Goal: Task Accomplishment & Management: Manage account settings

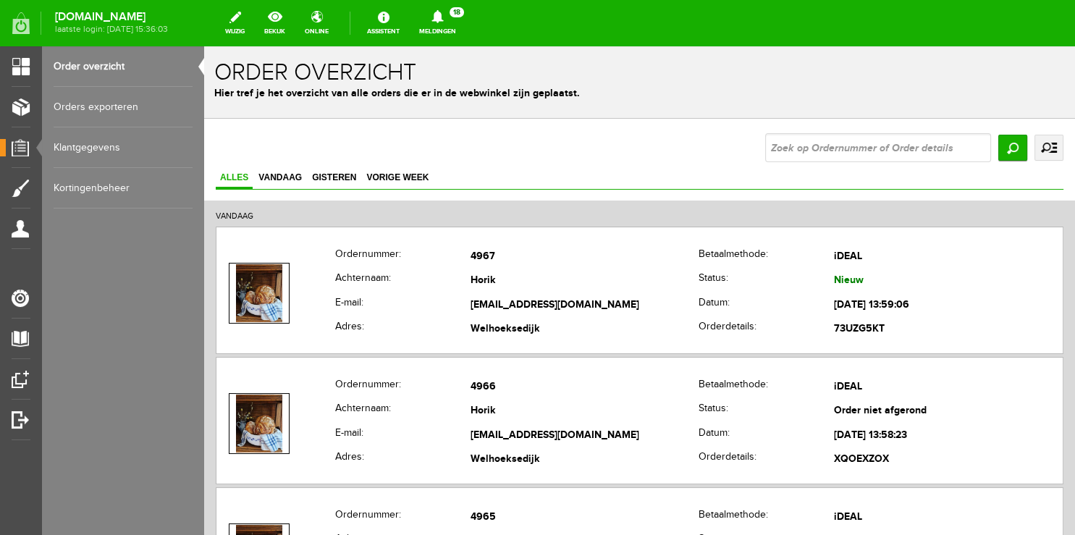
click at [443, 22] on icon at bounding box center [438, 16] width 12 height 13
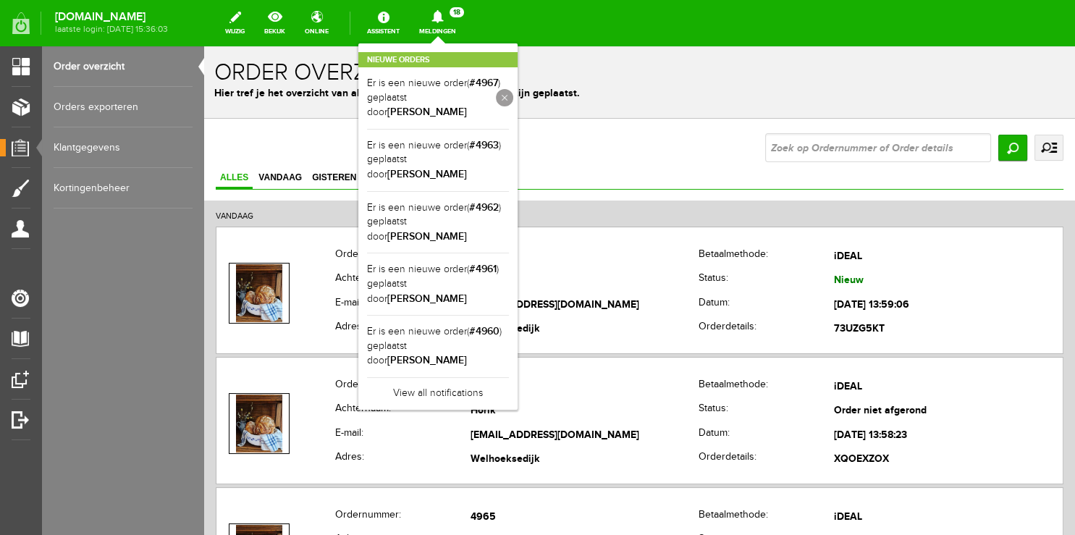
click at [513, 98] on link at bounding box center [504, 97] width 17 height 17
click at [458, 315] on link "View all notifications" at bounding box center [438, 327] width 142 height 24
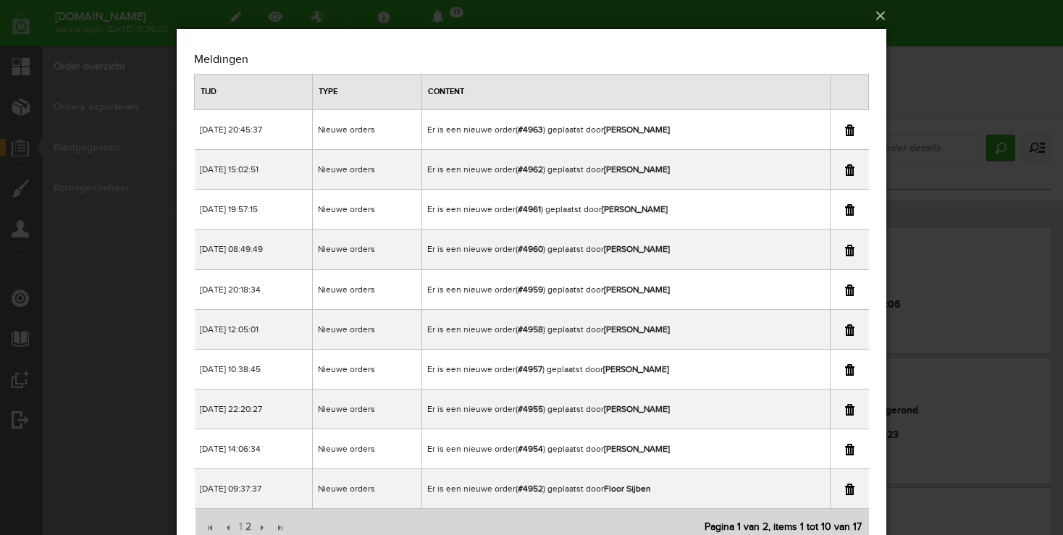
click at [848, 489] on link at bounding box center [849, 490] width 9 height 12
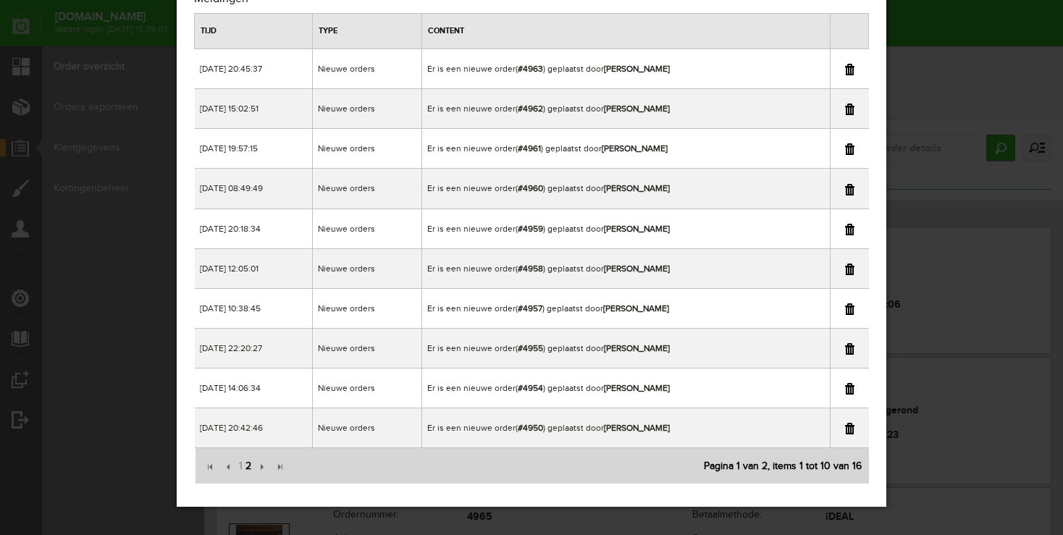
click at [251, 465] on span "2" at bounding box center [248, 466] width 9 height 29
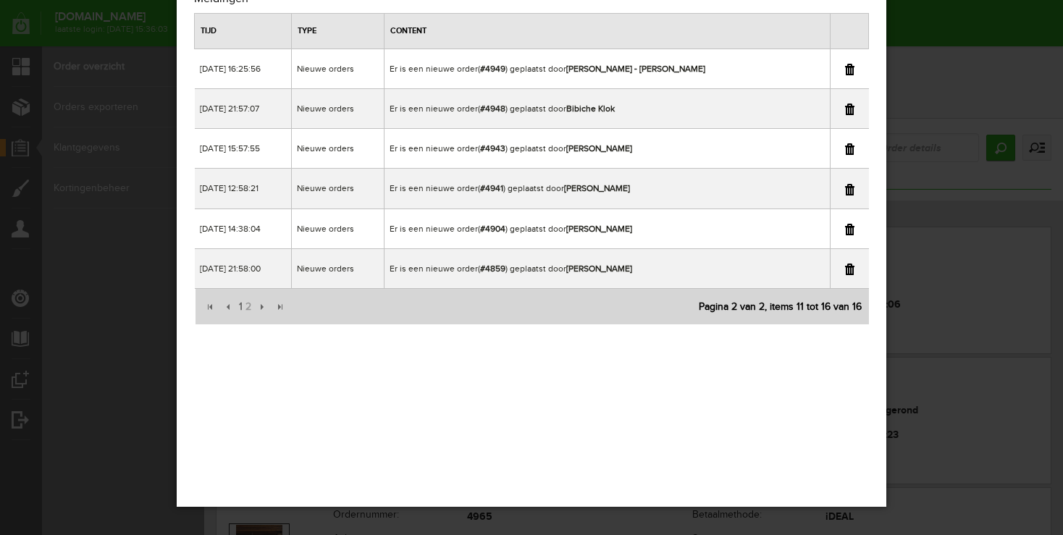
scroll to position [0, 0]
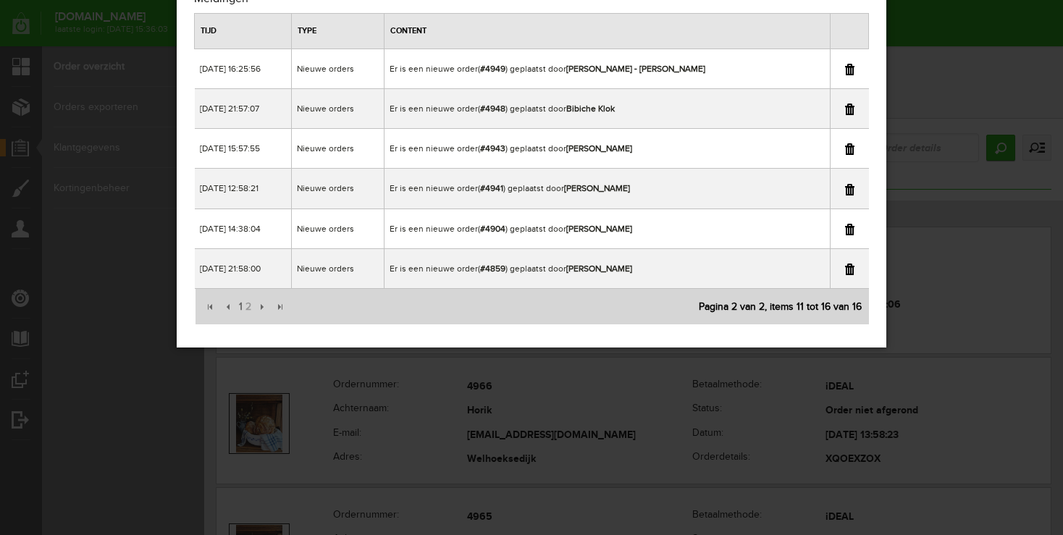
drag, startPoint x: 953, startPoint y: 51, endPoint x: 661, endPoint y: 75, distance: 293.6
click at [953, 51] on div "×" at bounding box center [531, 206] width 1063 height 535
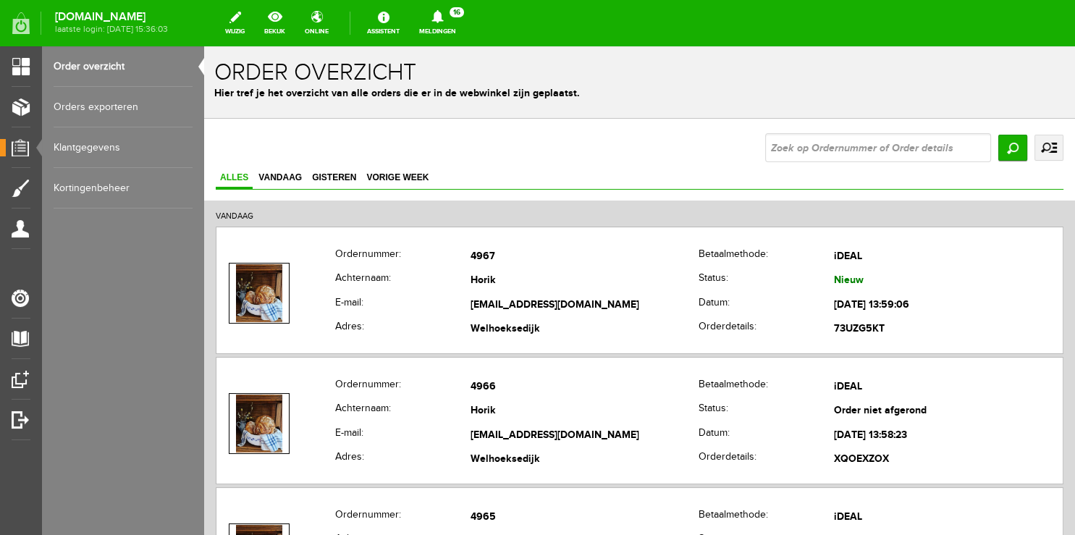
click at [448, 14] on icon at bounding box center [437, 16] width 37 height 13
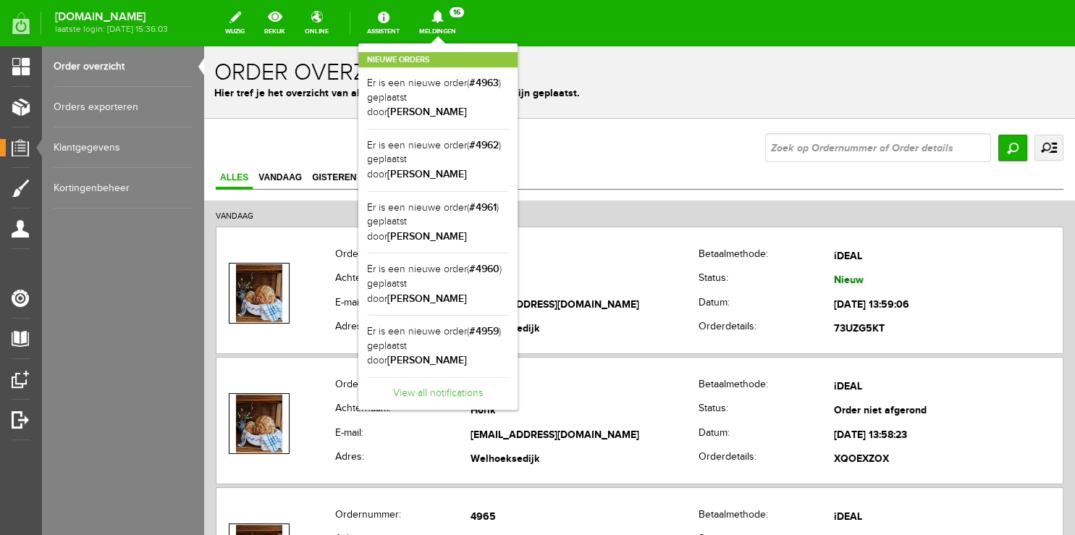
click at [438, 377] on link "View all notifications" at bounding box center [438, 389] width 142 height 24
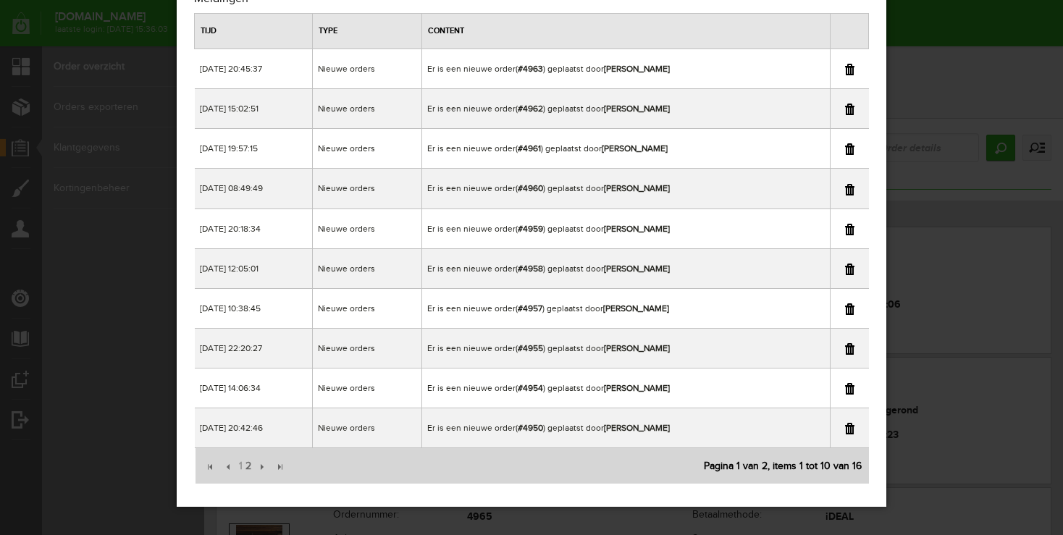
scroll to position [61, 0]
drag, startPoint x: 249, startPoint y: 461, endPoint x: 303, endPoint y: 439, distance: 58.1
click at [250, 462] on span "2" at bounding box center [248, 466] width 9 height 29
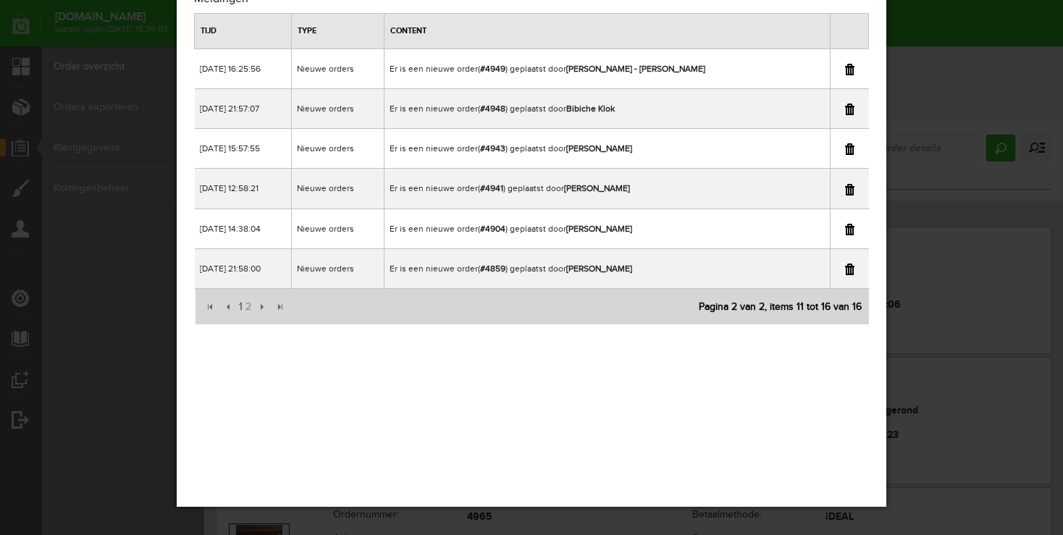
scroll to position [0, 0]
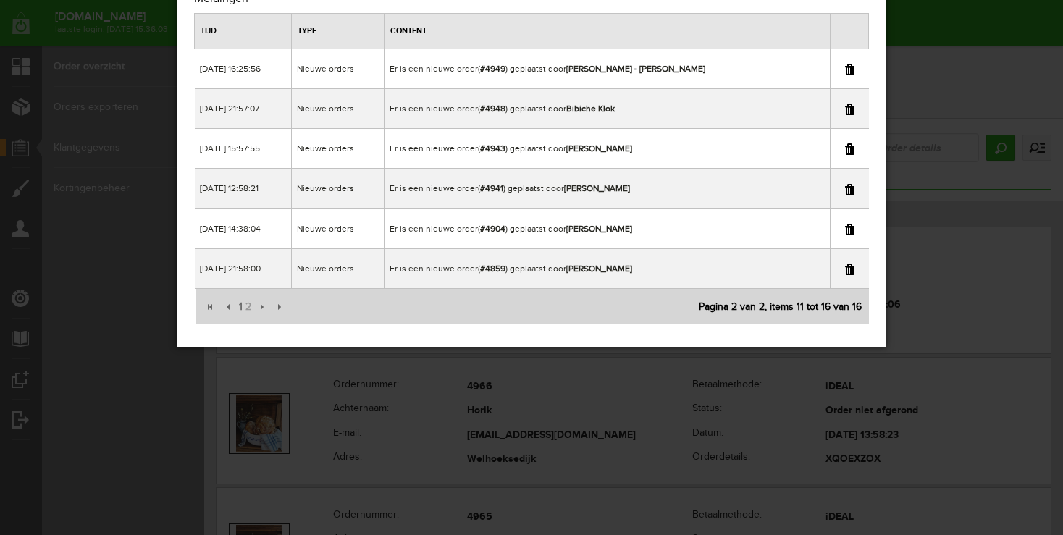
click at [980, 30] on div "×" at bounding box center [531, 206] width 1063 height 535
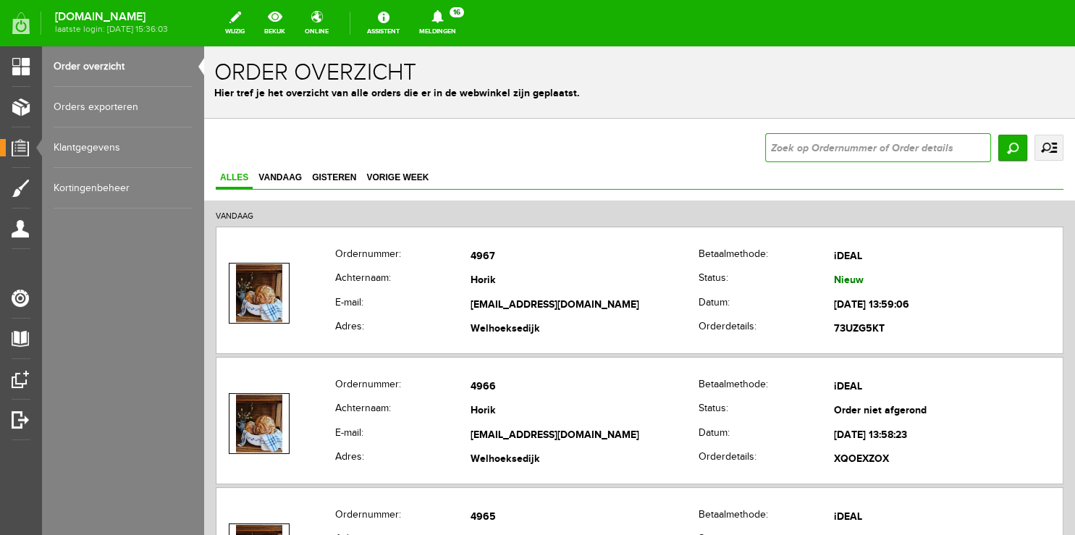
click at [802, 156] on input "text" at bounding box center [879, 147] width 226 height 29
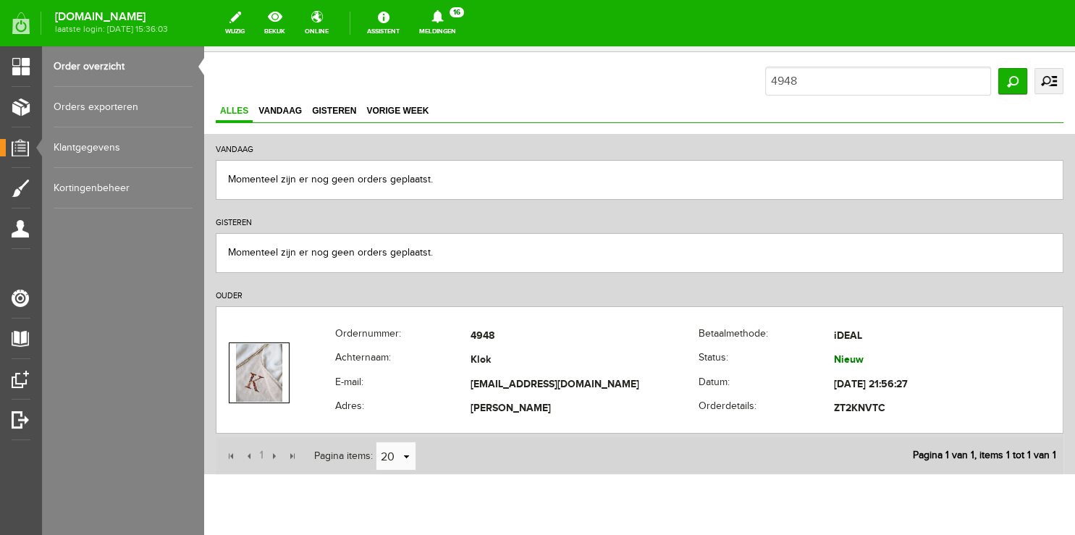
scroll to position [113, 0]
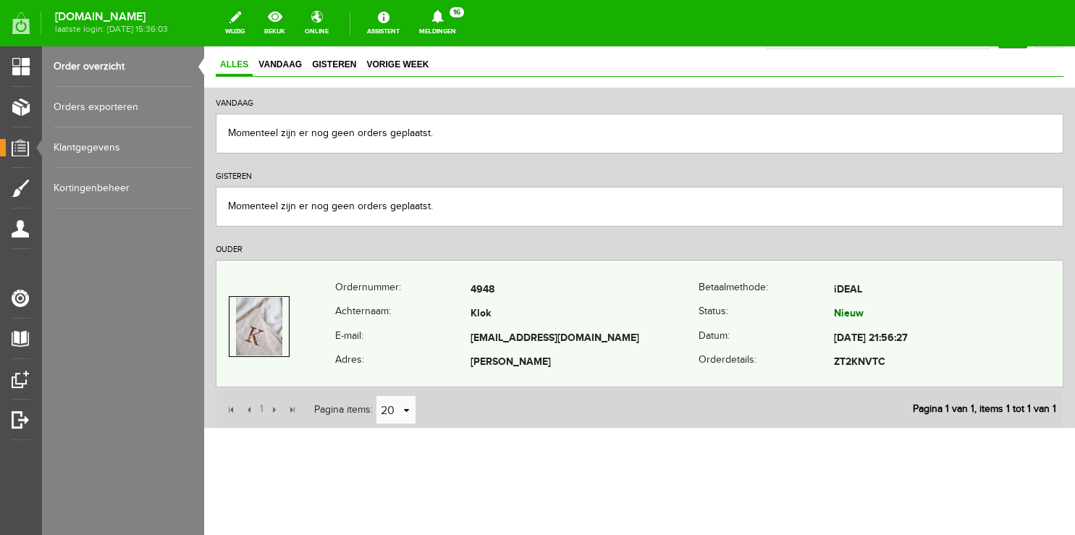
click at [387, 309] on th "Achternaam:" at bounding box center [402, 315] width 135 height 25
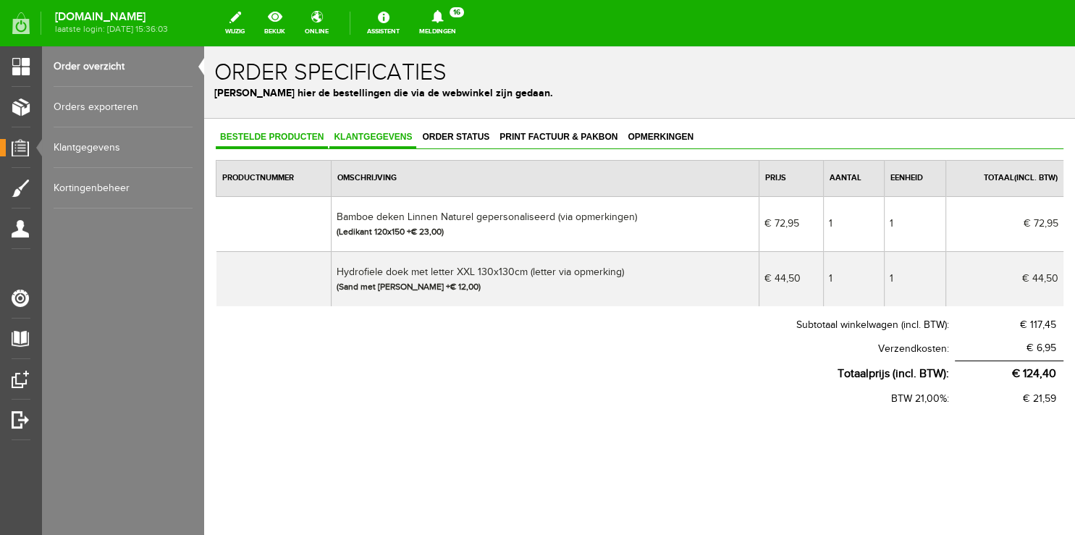
click at [366, 138] on span "Klantgegevens" at bounding box center [373, 137] width 87 height 10
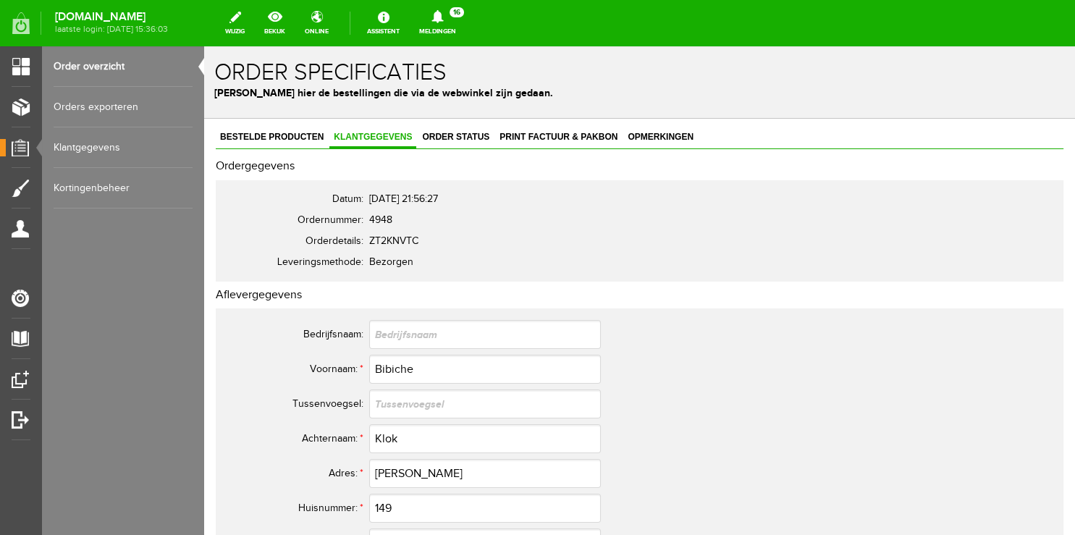
drag, startPoint x: 111, startPoint y: 66, endPoint x: 187, endPoint y: 74, distance: 76.5
click at [112, 66] on link "Order overzicht" at bounding box center [123, 66] width 139 height 41
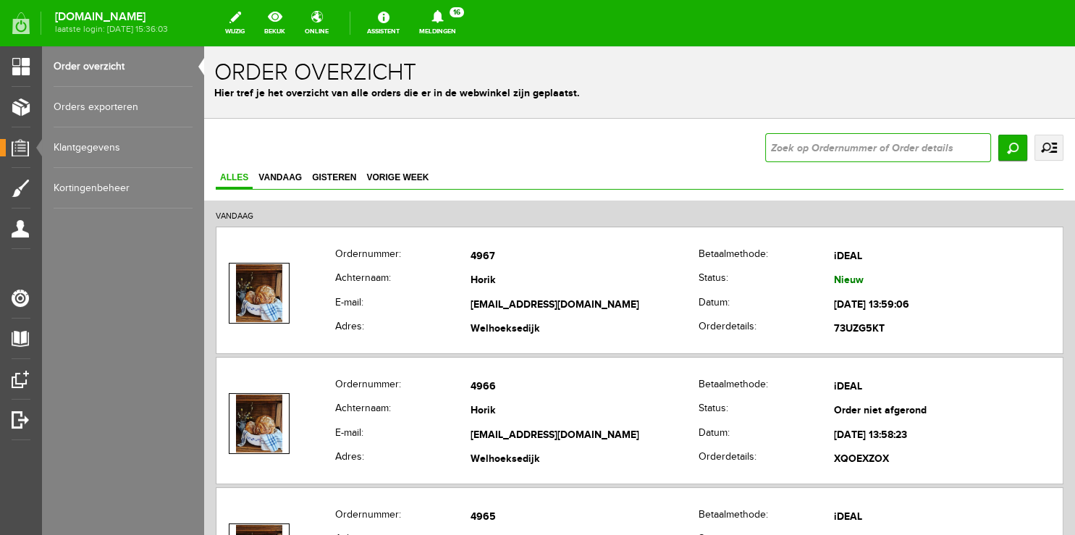
click at [778, 151] on input "text" at bounding box center [879, 147] width 226 height 29
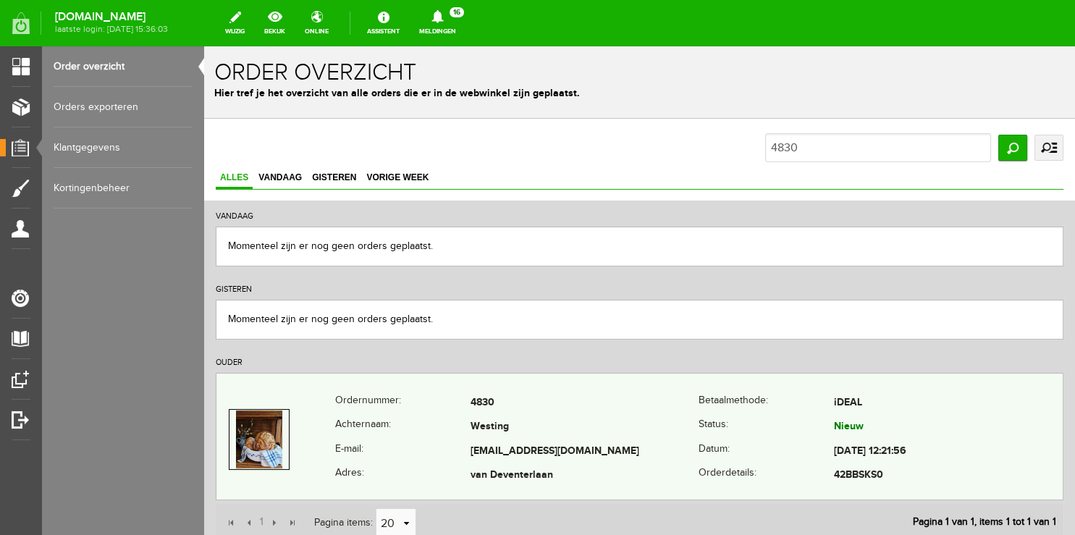
copy tr "[EMAIL_ADDRESS][DOMAIN_NAME]"
click at [647, 458] on td "[EMAIL_ADDRESS][DOMAIN_NAME]" at bounding box center [585, 452] width 229 height 25
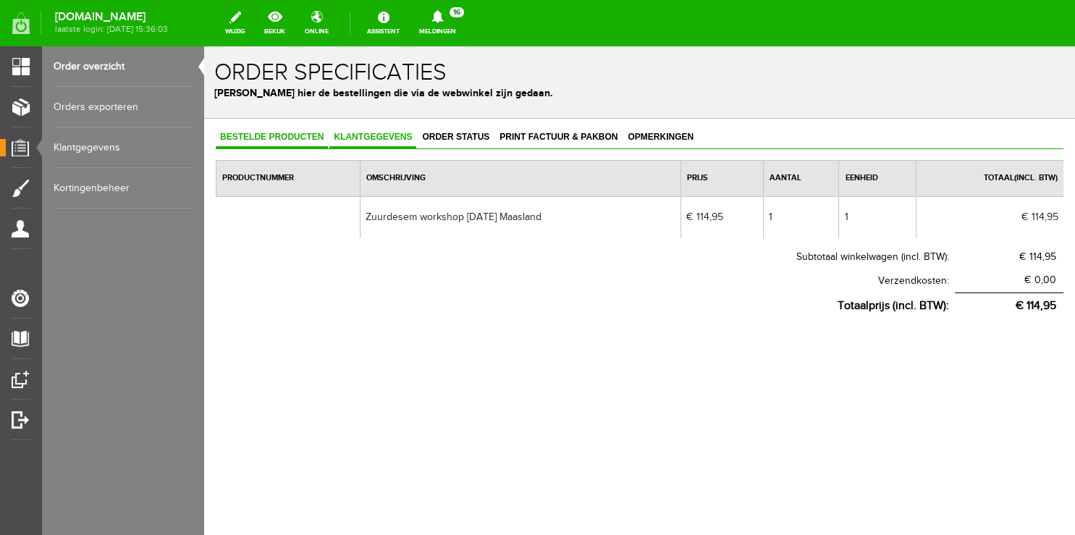
click at [375, 132] on span "Klantgegevens" at bounding box center [373, 137] width 87 height 10
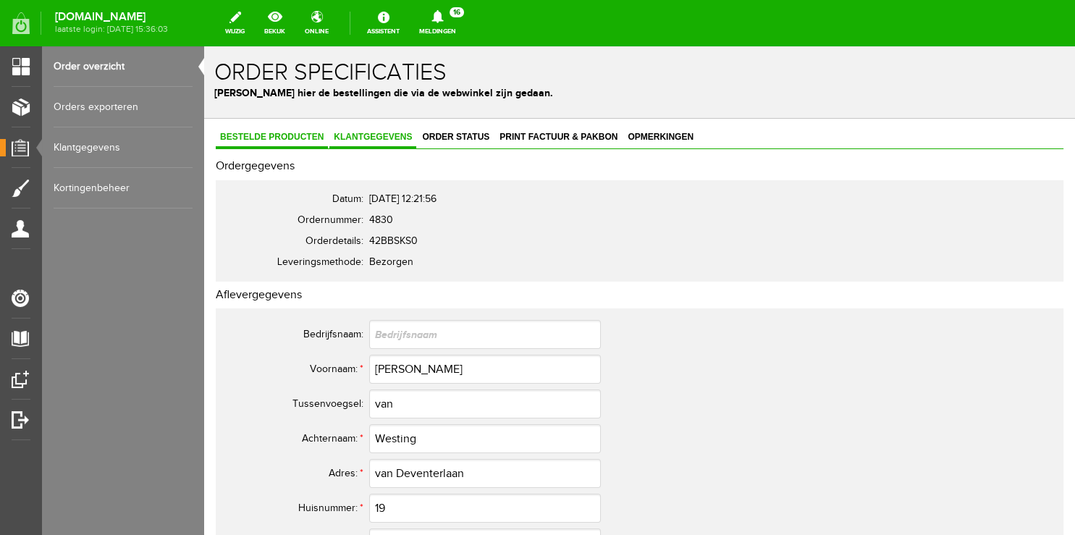
click at [267, 135] on span "Bestelde producten" at bounding box center [272, 137] width 112 height 10
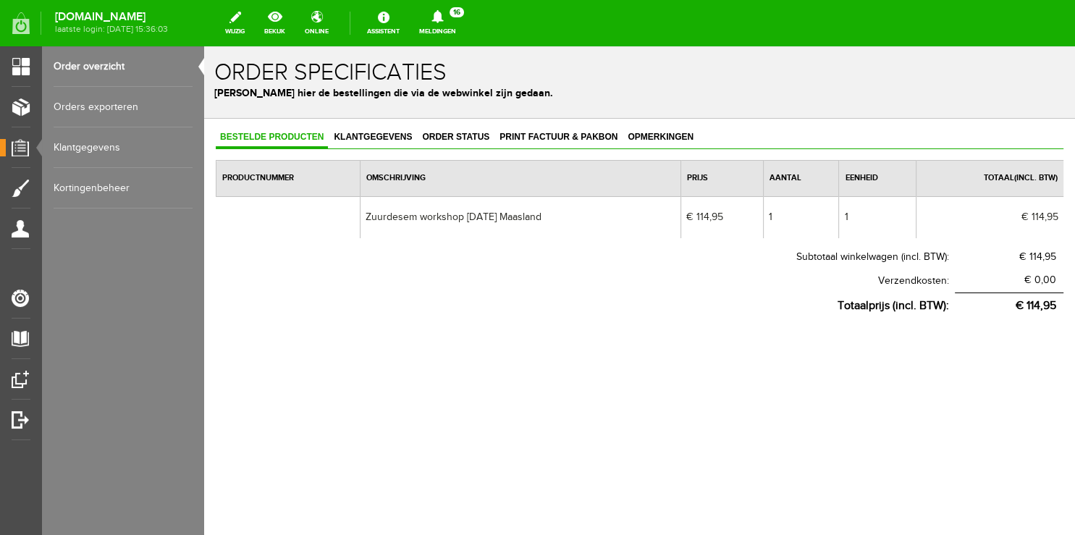
click at [104, 62] on link "Order overzicht" at bounding box center [123, 66] width 139 height 41
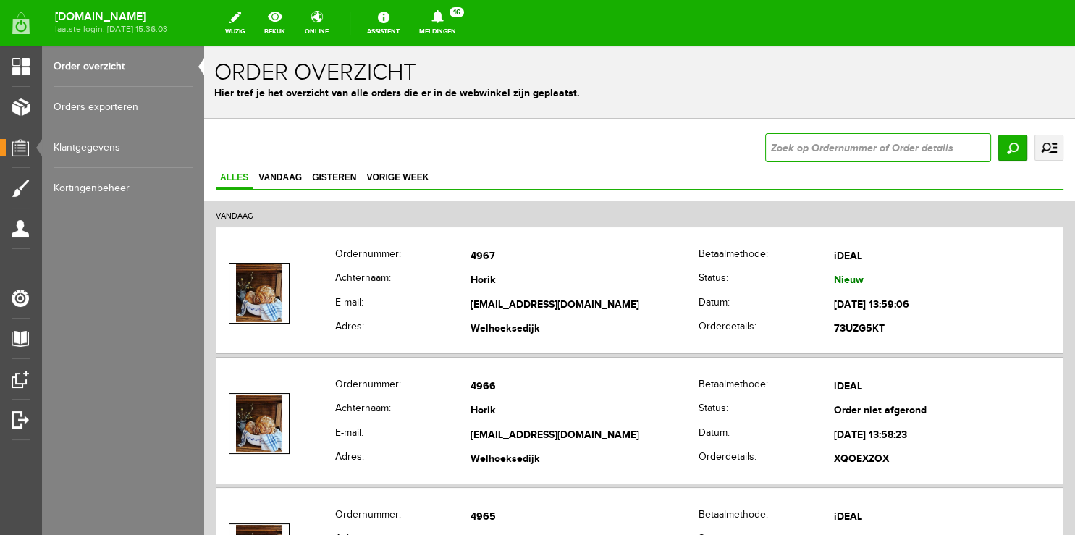
click at [832, 155] on input "text" at bounding box center [879, 147] width 226 height 29
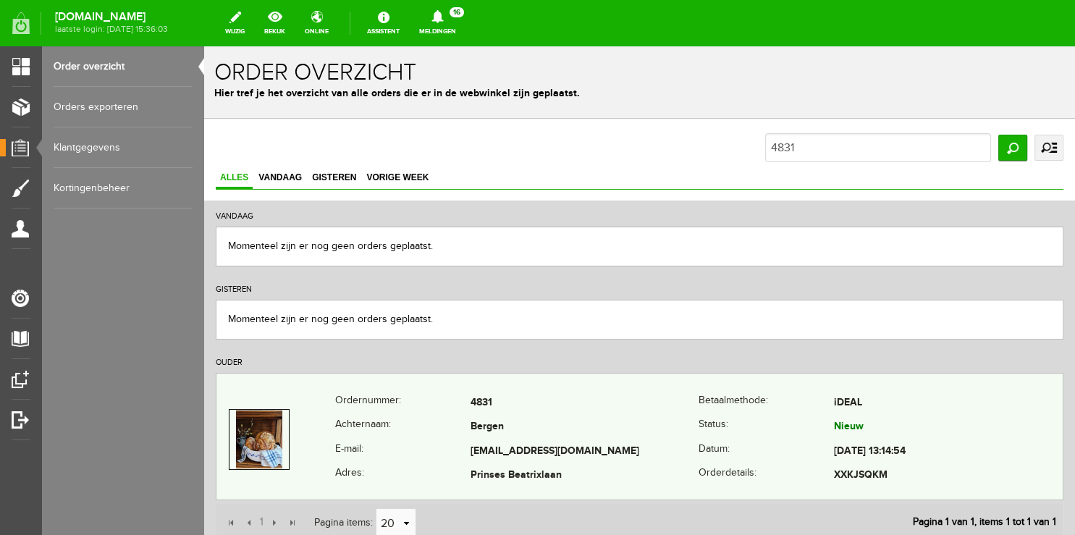
copy tr "[EMAIL_ADDRESS][DOMAIN_NAME]"
drag, startPoint x: 581, startPoint y: 453, endPoint x: 398, endPoint y: 446, distance: 182.6
click at [398, 446] on tr "E-mail: [EMAIL_ADDRESS][DOMAIN_NAME] Datum: [DATE] 13:14:54" at bounding box center [640, 452] width 847 height 25
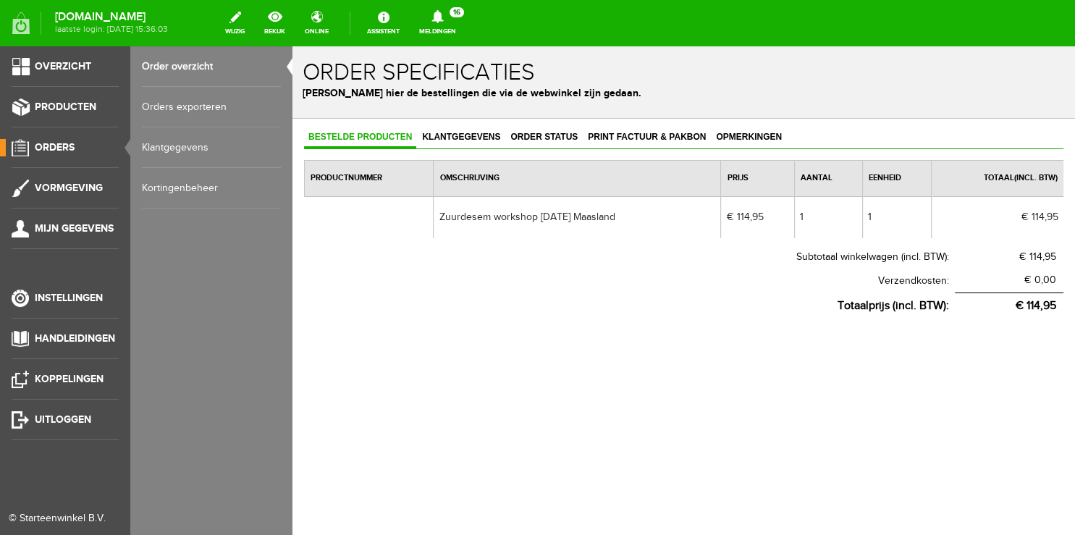
click at [182, 67] on link "Order overzicht" at bounding box center [211, 66] width 139 height 41
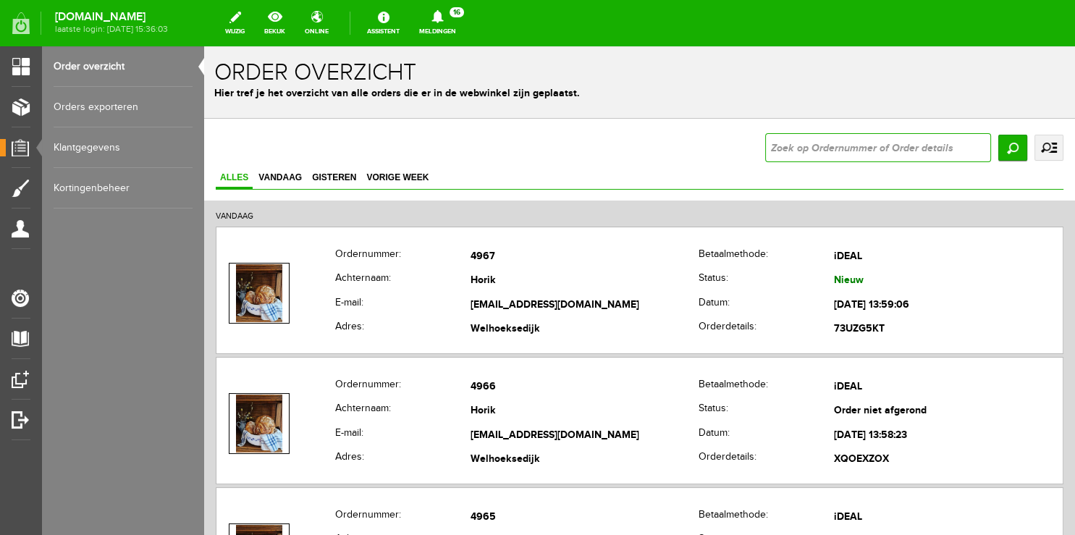
click at [801, 139] on input "text" at bounding box center [879, 147] width 226 height 29
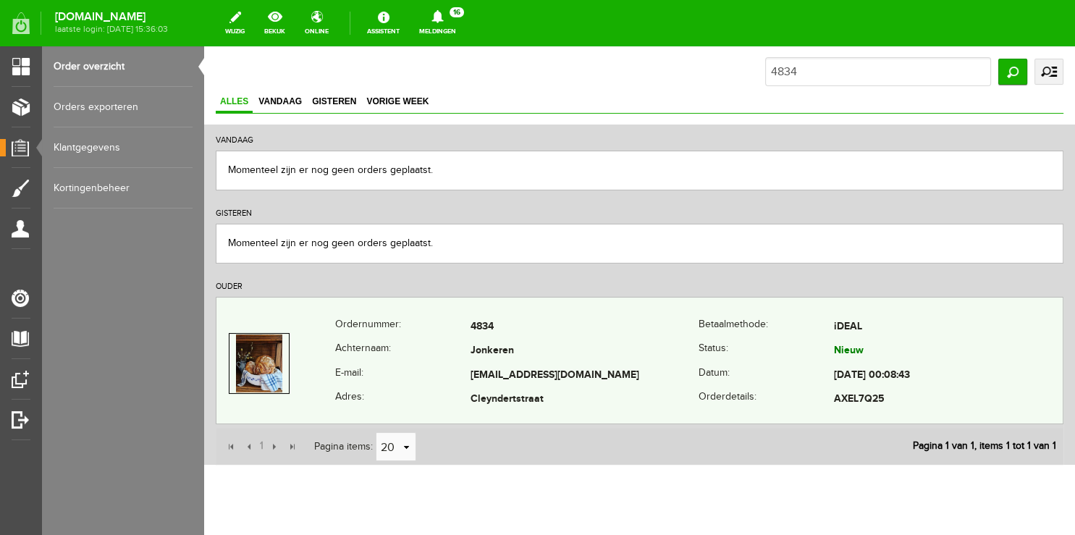
scroll to position [113, 0]
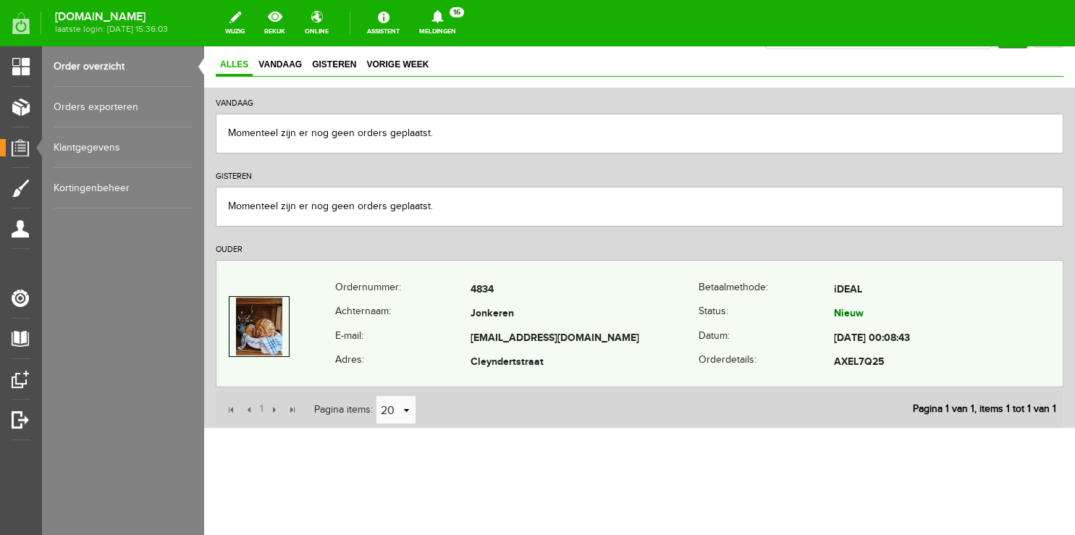
copy tr "[EMAIL_ADDRESS][DOMAIN_NAME]"
drag, startPoint x: 644, startPoint y: 326, endPoint x: 443, endPoint y: 342, distance: 201.2
click at [443, 342] on tr "E-mail: [EMAIL_ADDRESS][DOMAIN_NAME] Datum: [DATE] 00:08:43" at bounding box center [640, 339] width 847 height 25
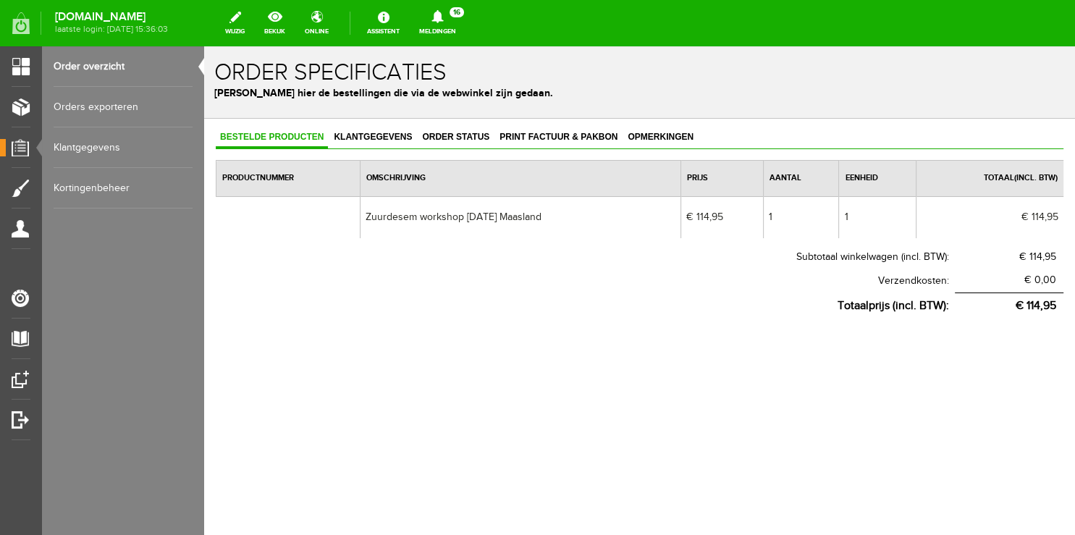
click at [77, 68] on link "Order overzicht" at bounding box center [123, 66] width 139 height 41
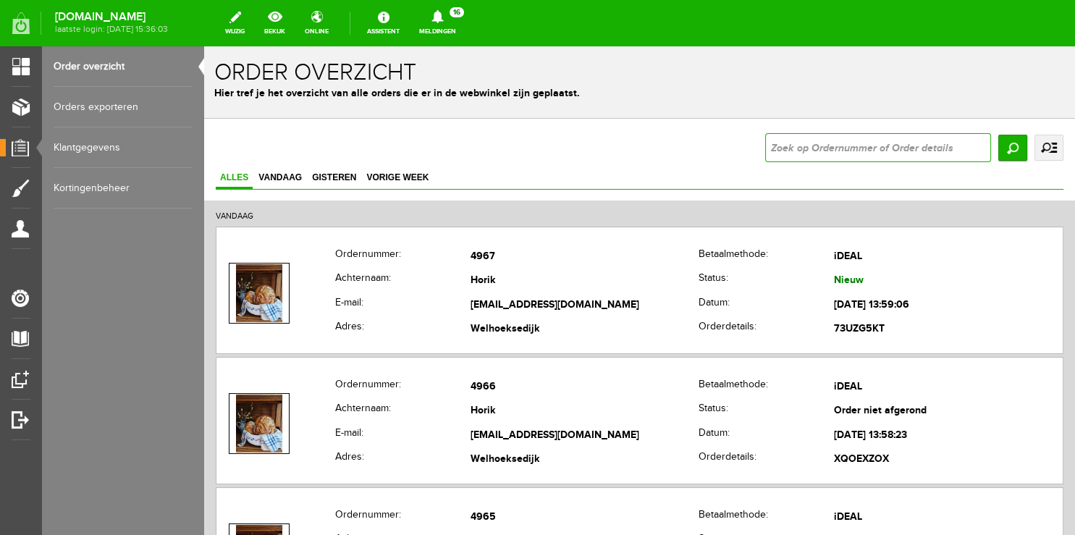
click at [796, 136] on input "text" at bounding box center [879, 147] width 226 height 29
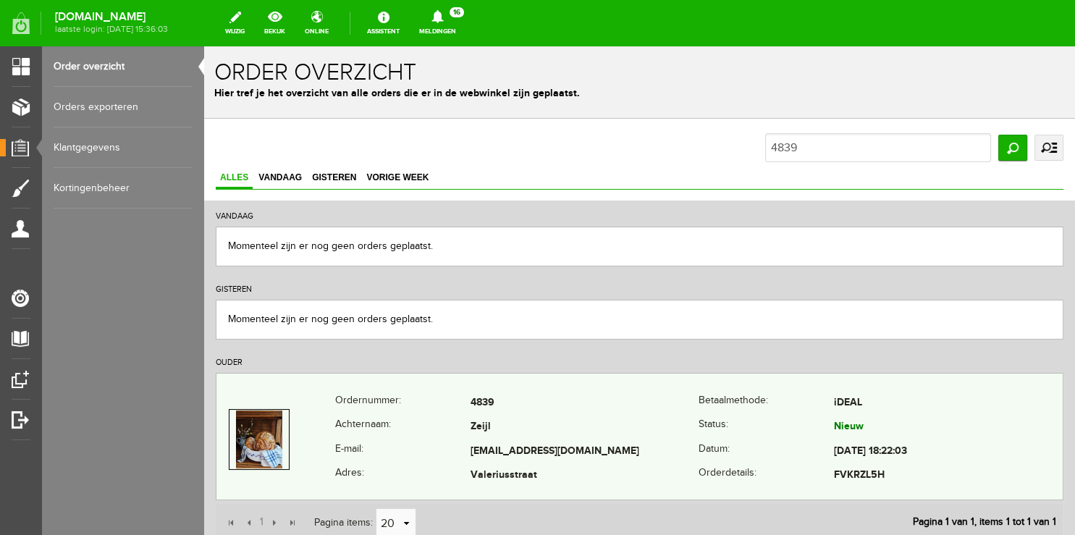
copy tr "[EMAIL_ADDRESS][DOMAIN_NAME]"
drag, startPoint x: 459, startPoint y: 453, endPoint x: 602, endPoint y: 451, distance: 142.7
click at [602, 451] on tr "E-mail: [EMAIL_ADDRESS][DOMAIN_NAME] Datum: [DATE] 18:22:03" at bounding box center [640, 452] width 847 height 25
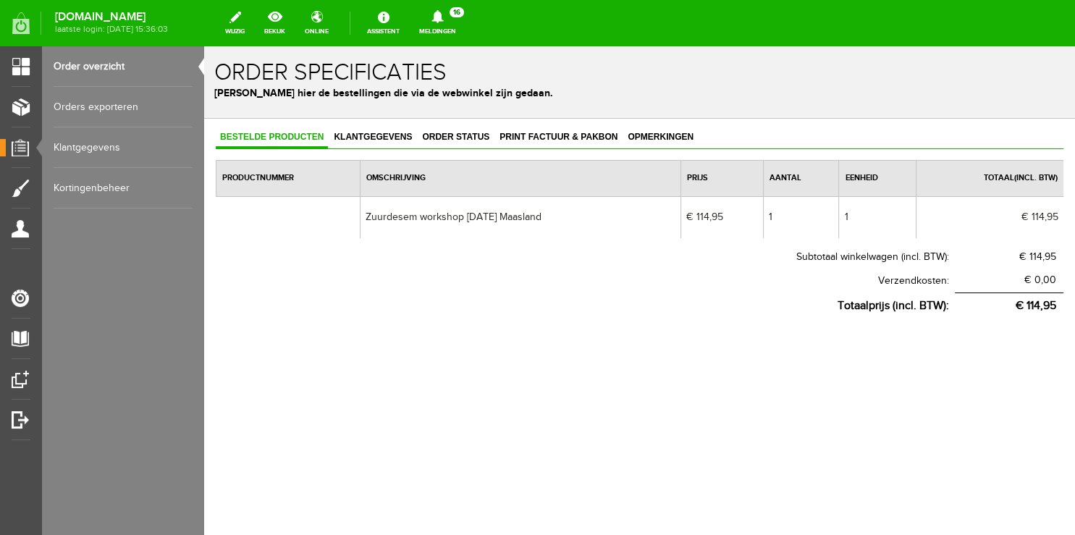
click at [83, 63] on link "Order overzicht" at bounding box center [123, 66] width 139 height 41
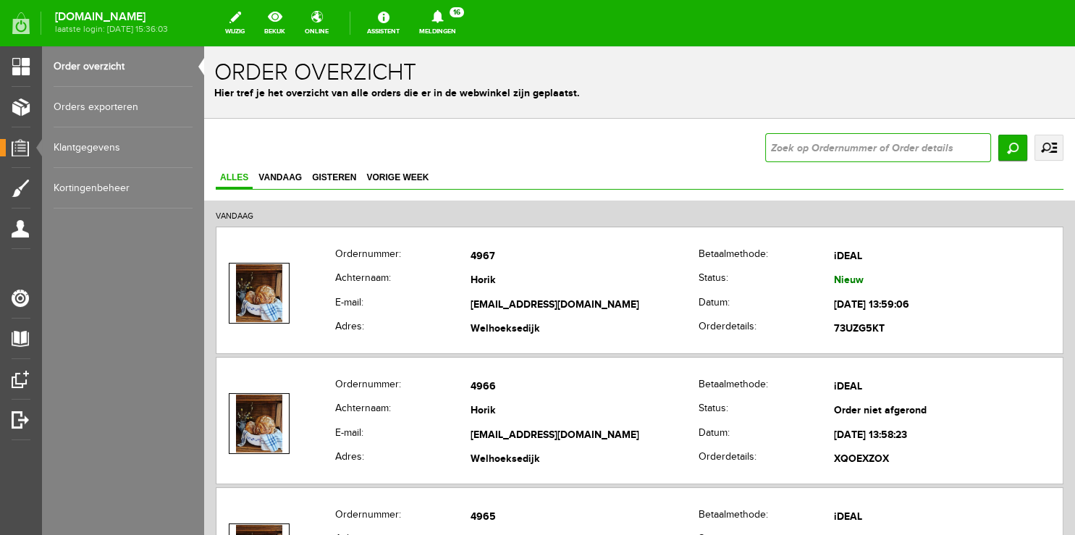
click at [813, 147] on input "text" at bounding box center [879, 147] width 226 height 29
type input "4849"
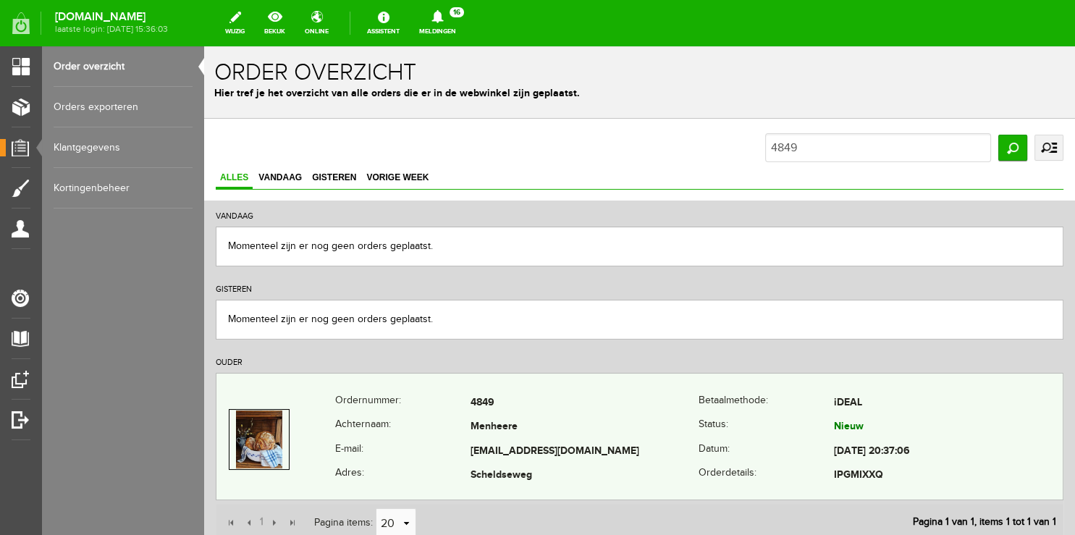
copy tr "[EMAIL_ADDRESS][DOMAIN_NAME]"
drag, startPoint x: 600, startPoint y: 450, endPoint x: 462, endPoint y: 451, distance: 138.3
click at [462, 451] on tr "E-mail: [EMAIL_ADDRESS][DOMAIN_NAME] Datum: [DATE] 20:37:06" at bounding box center [640, 452] width 847 height 25
